Goal: Check status: Check status

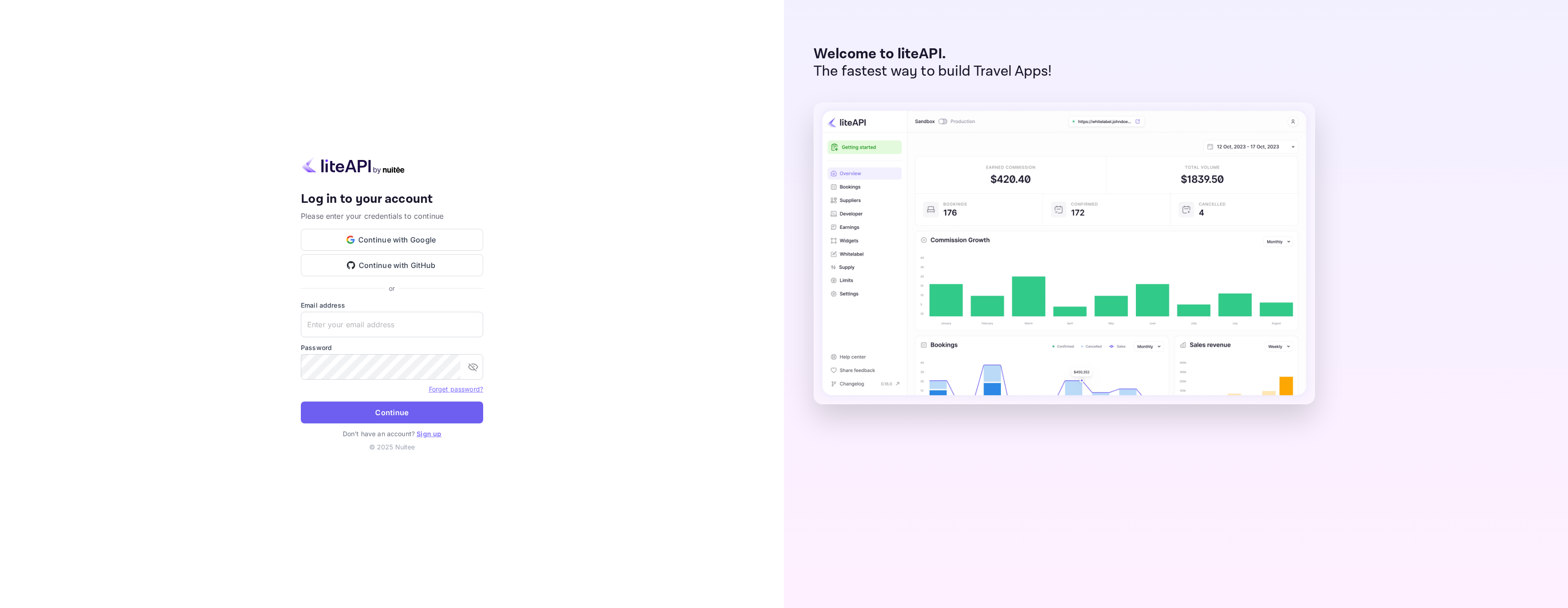
type input "[EMAIL_ADDRESS][DOMAIN_NAME]"
click at [379, 413] on button "Continue" at bounding box center [392, 412] width 182 height 22
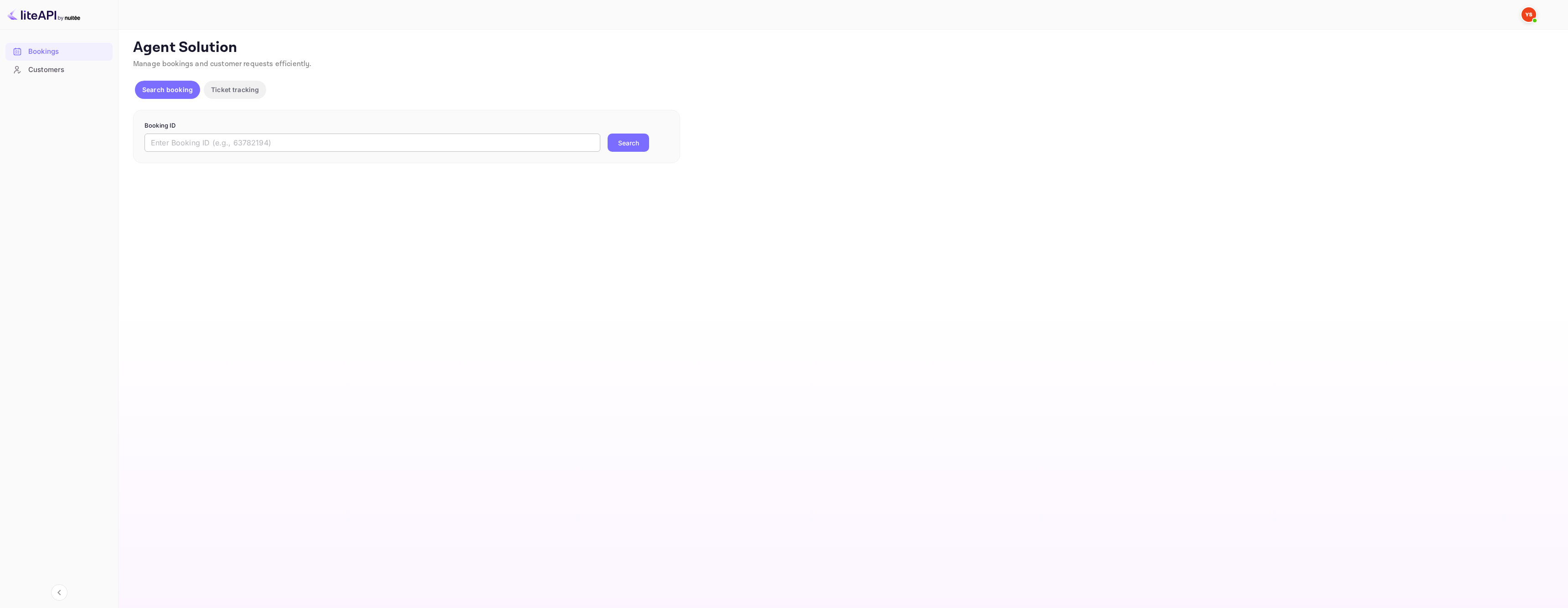
drag, startPoint x: 253, startPoint y: 133, endPoint x: 251, endPoint y: 141, distance: 8.2
click at [251, 139] on form "Booking ID ​ Search" at bounding box center [406, 137] width 524 height 31
click at [251, 141] on input "text" at bounding box center [372, 143] width 456 height 18
paste input "9660415"
type input "9660415"
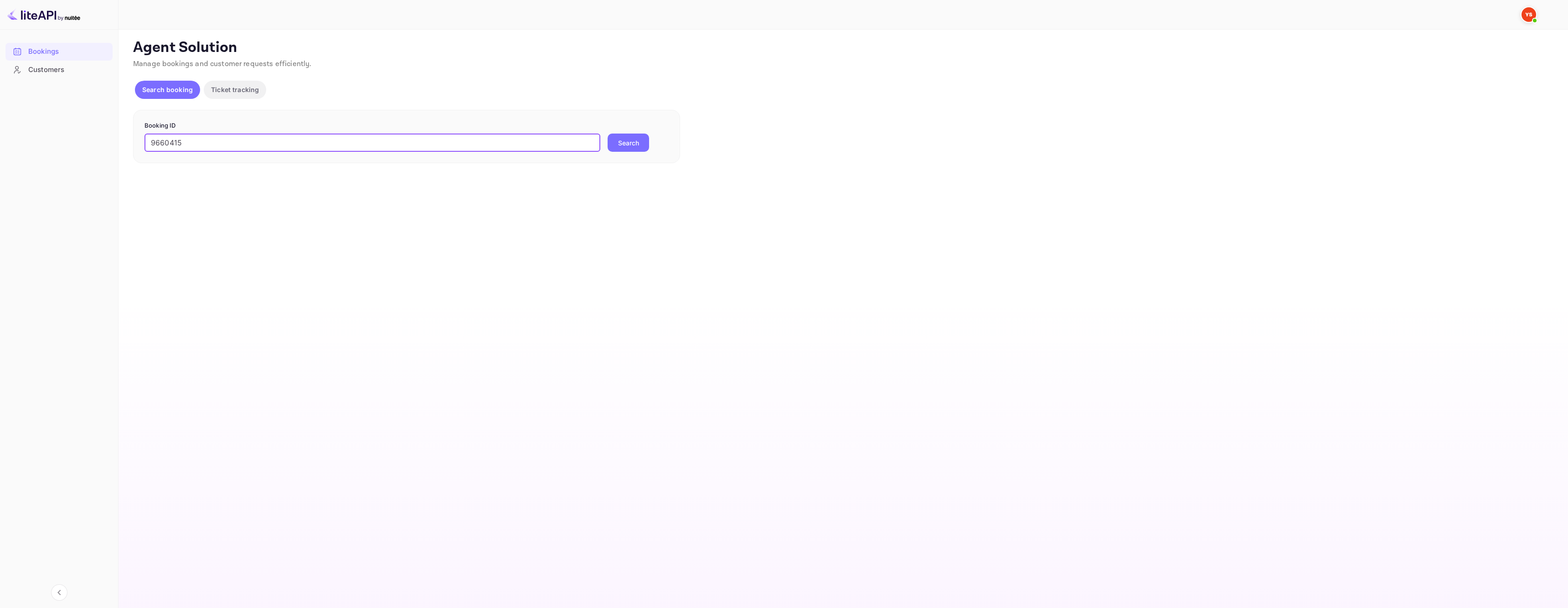
click at [631, 146] on button "Search" at bounding box center [628, 143] width 41 height 18
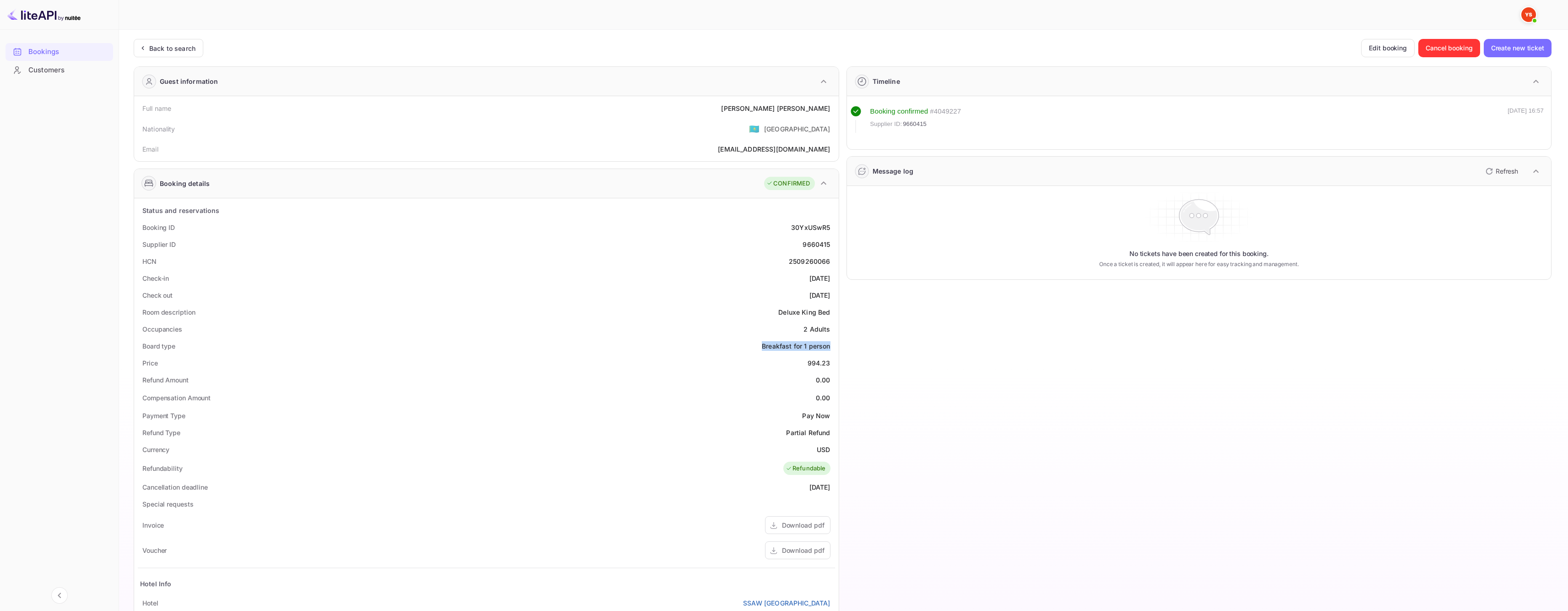
drag, startPoint x: 758, startPoint y: 346, endPoint x: 834, endPoint y: 350, distance: 76.1
click at [834, 350] on div "Board type Breakfast for 1 person" at bounding box center [487, 345] width 698 height 17
copy div "Breakfast for 1 person"
